Goal: Information Seeking & Learning: Check status

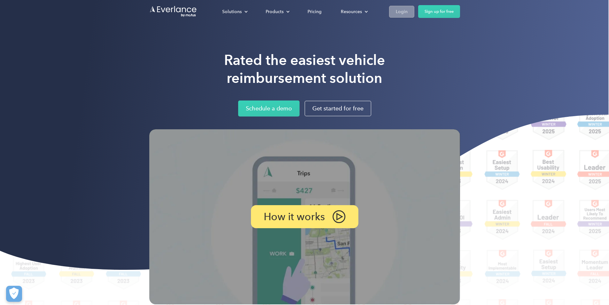
click at [414, 13] on link "Login" at bounding box center [401, 12] width 25 height 12
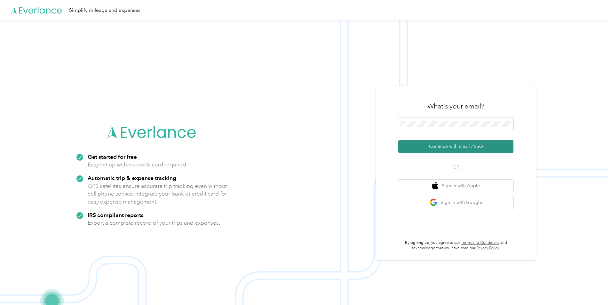
click at [462, 146] on button "Continue with Email / SSO" at bounding box center [455, 146] width 115 height 13
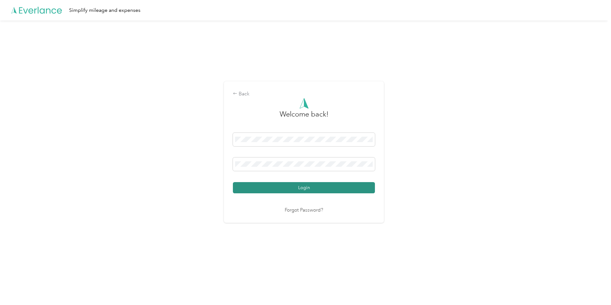
click at [303, 190] on button "Login" at bounding box center [304, 187] width 142 height 11
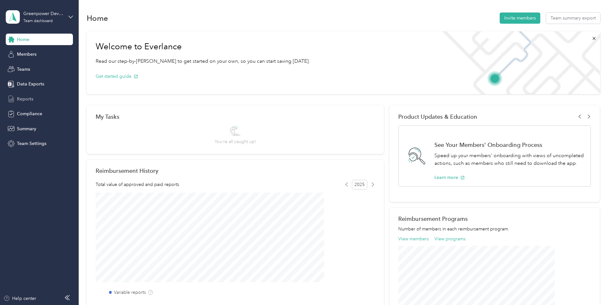
click at [35, 98] on div "Reports" at bounding box center [39, 99] width 67 height 12
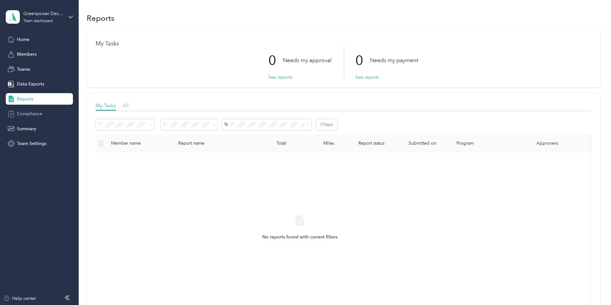
click at [37, 114] on span "Compliance" at bounding box center [29, 113] width 25 height 7
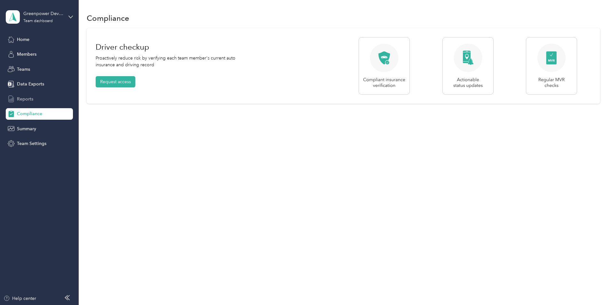
click at [34, 102] on div "Reports" at bounding box center [39, 99] width 67 height 12
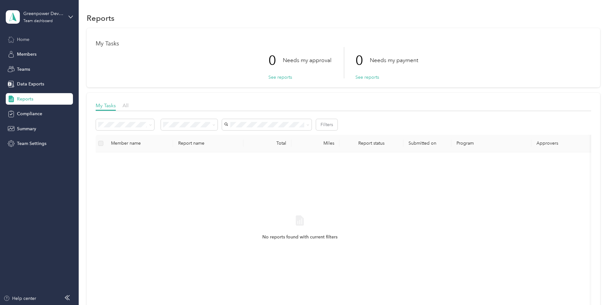
click at [21, 37] on span "Home" at bounding box center [23, 39] width 12 height 7
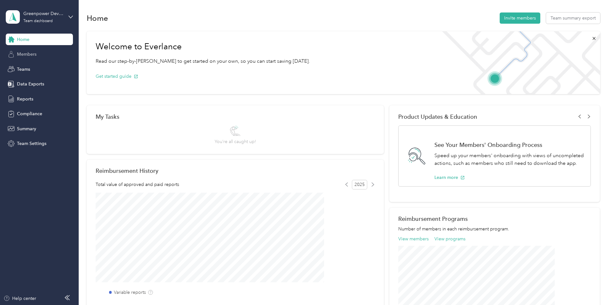
click at [23, 54] on span "Members" at bounding box center [27, 54] width 20 height 7
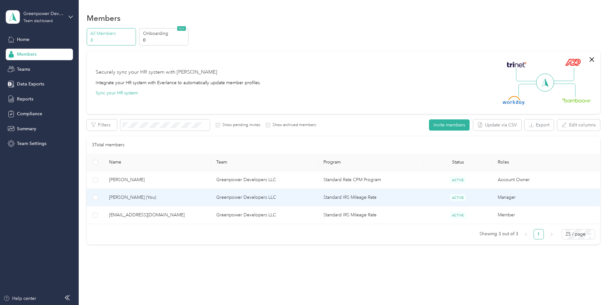
click at [170, 199] on span "[PERSON_NAME] (You)" at bounding box center [157, 197] width 97 height 7
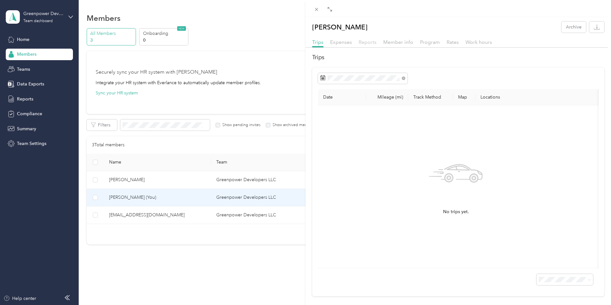
click at [371, 41] on span "Reports" at bounding box center [367, 42] width 18 height 6
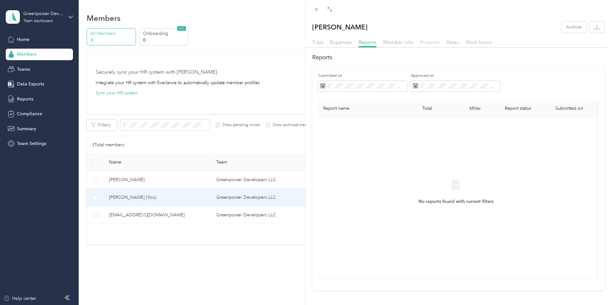
click at [420, 42] on span "Program" at bounding box center [430, 42] width 20 height 6
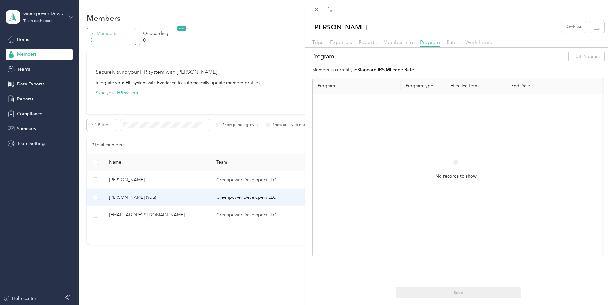
click at [471, 40] on span "Work hours" at bounding box center [478, 42] width 27 height 6
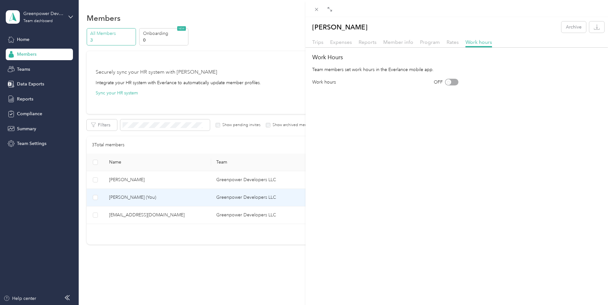
click at [190, 217] on div "[PERSON_NAME] Archive Trips Expenses Reports Member info Program Rates Work hou…" at bounding box center [305, 152] width 611 height 305
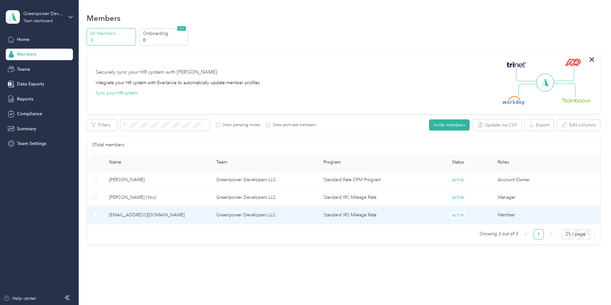
click at [190, 214] on span "[EMAIL_ADDRESS][DOMAIN_NAME]" at bounding box center [157, 214] width 97 height 7
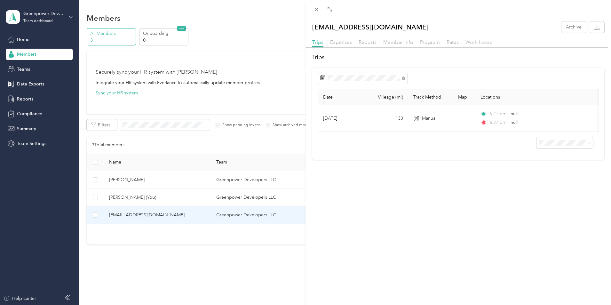
click at [478, 41] on span "Work hours" at bounding box center [478, 42] width 27 height 6
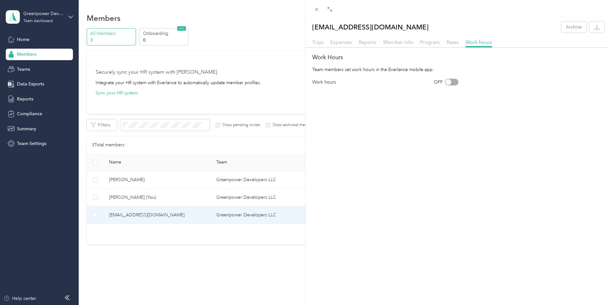
click at [429, 45] on div "Program" at bounding box center [430, 42] width 20 height 8
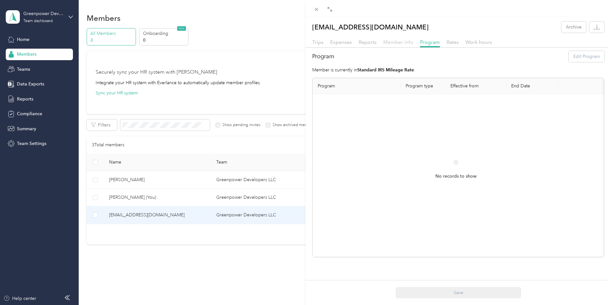
click at [406, 43] on span "Member info" at bounding box center [398, 42] width 30 height 6
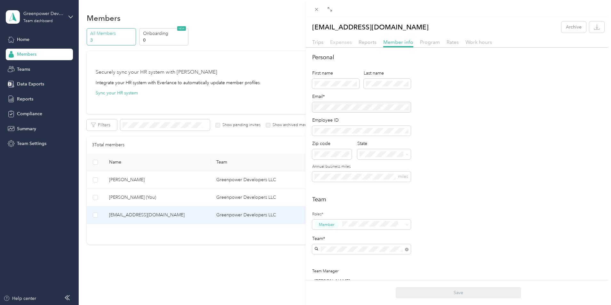
click at [339, 42] on span "Expenses" at bounding box center [341, 42] width 22 height 6
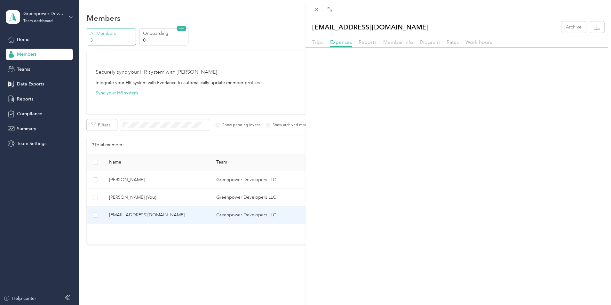
click at [320, 43] on span "Trips" at bounding box center [317, 42] width 11 height 6
click at [362, 41] on span "Reports" at bounding box center [367, 42] width 18 height 6
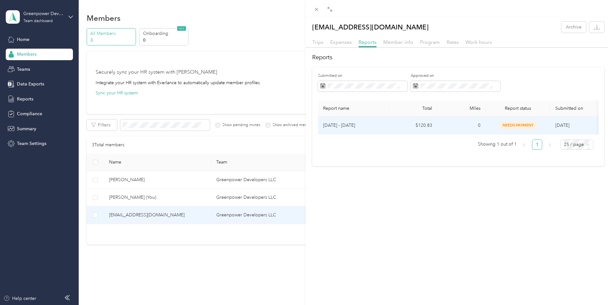
click at [517, 126] on span "needs payment" at bounding box center [518, 124] width 38 height 7
